Goal: Information Seeking & Learning: Learn about a topic

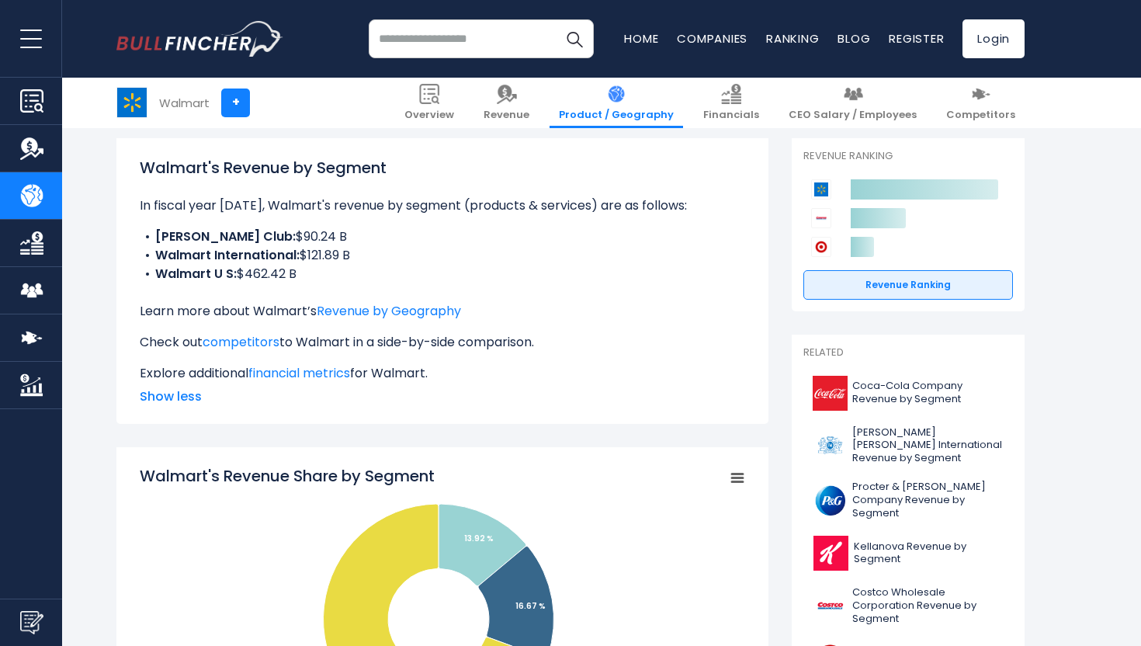
scroll to position [212, 0]
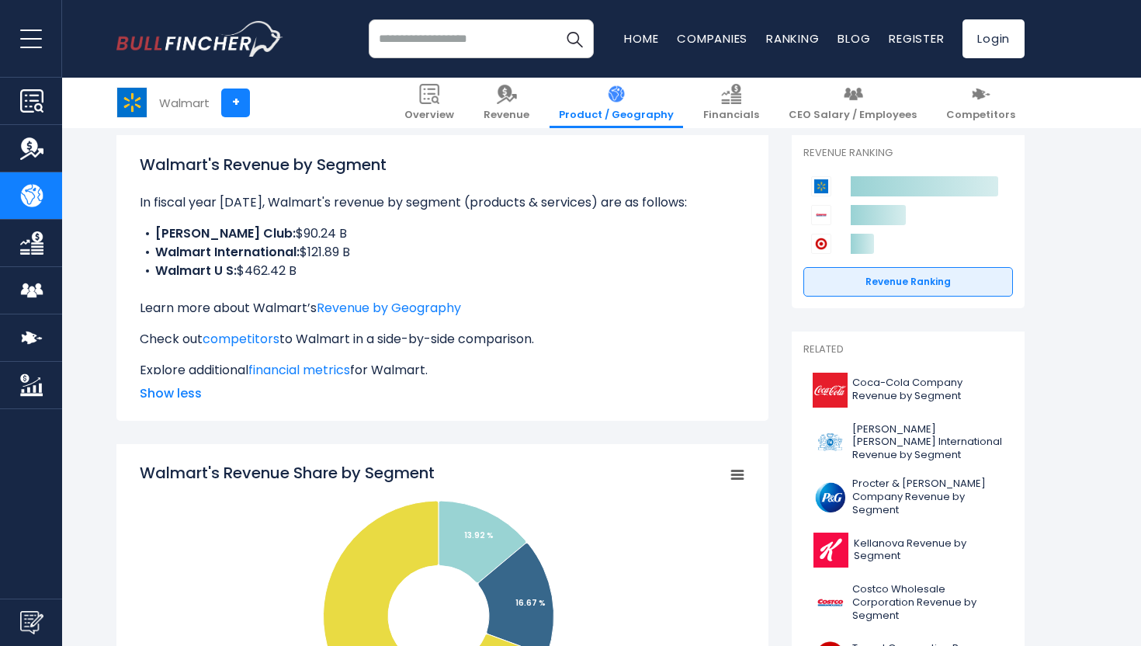
click at [178, 397] on span "Show less" at bounding box center [442, 393] width 605 height 19
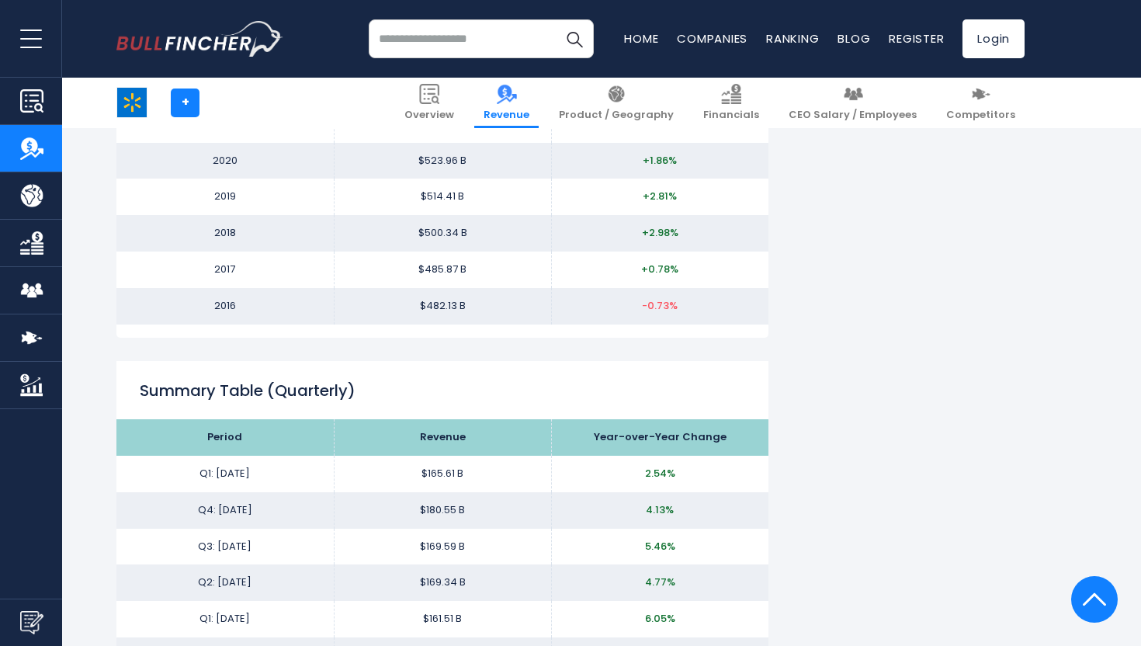
scroll to position [1803, 0]
